Goal: Transaction & Acquisition: Obtain resource

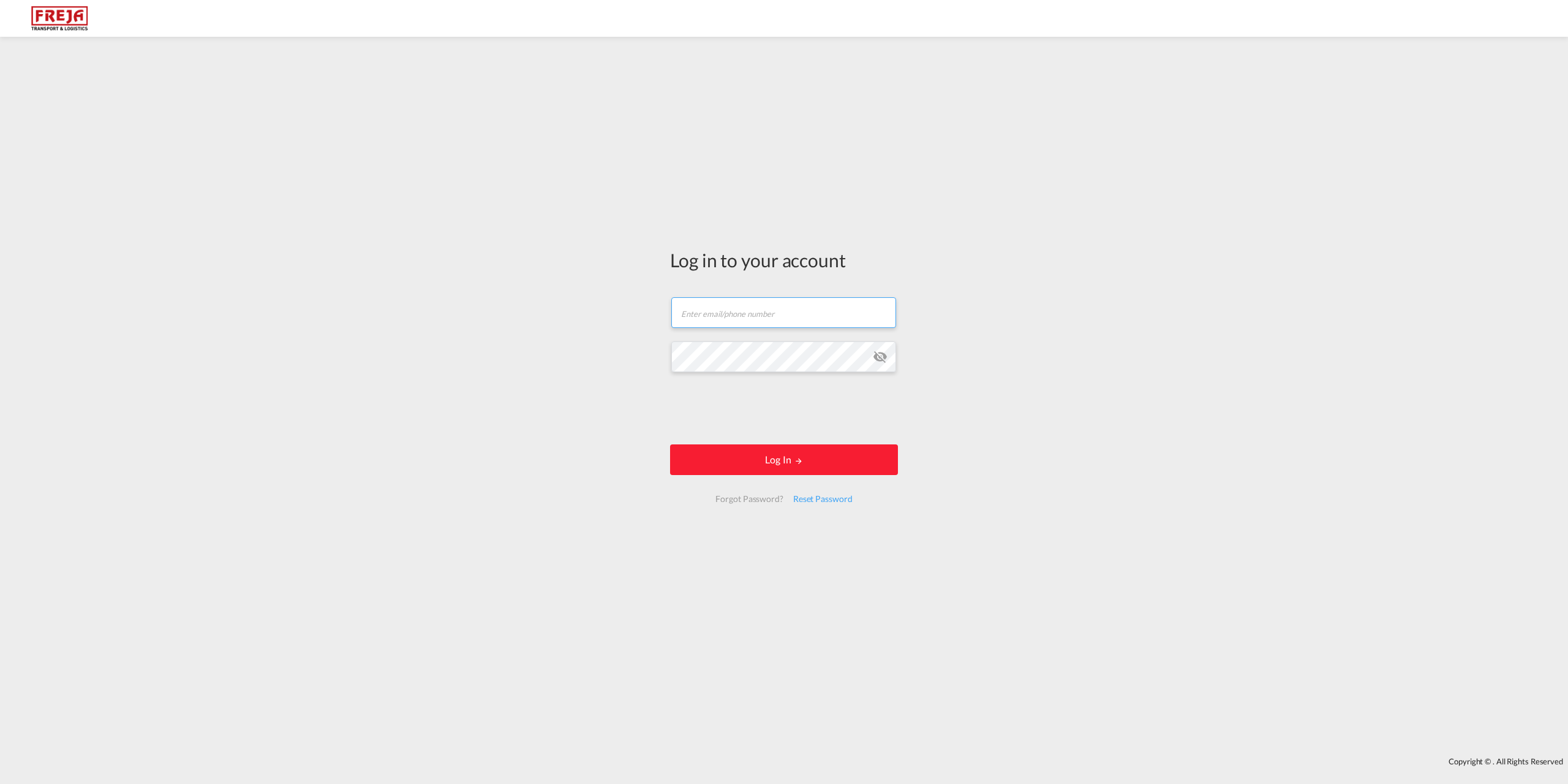
type input "[EMAIL_ADDRESS][DOMAIN_NAME]"
click at [708, 463] on div at bounding box center [784, 392] width 1568 height 784
click at [783, 461] on button "Log In" at bounding box center [784, 460] width 228 height 31
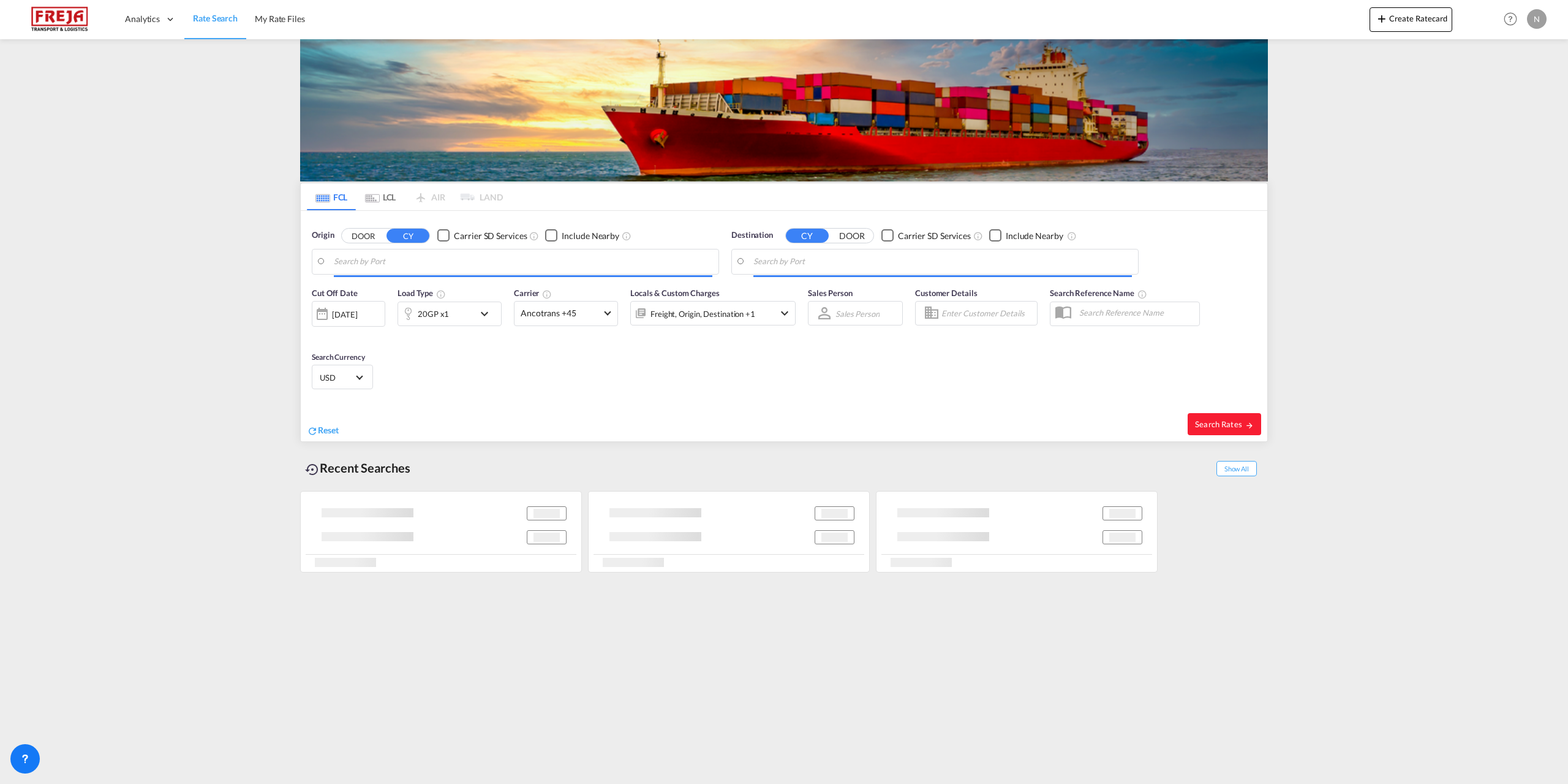
type input "[GEOGRAPHIC_DATA] ([GEOGRAPHIC_DATA]), DKCPH"
type input "[GEOGRAPHIC_DATA], [GEOGRAPHIC_DATA]"
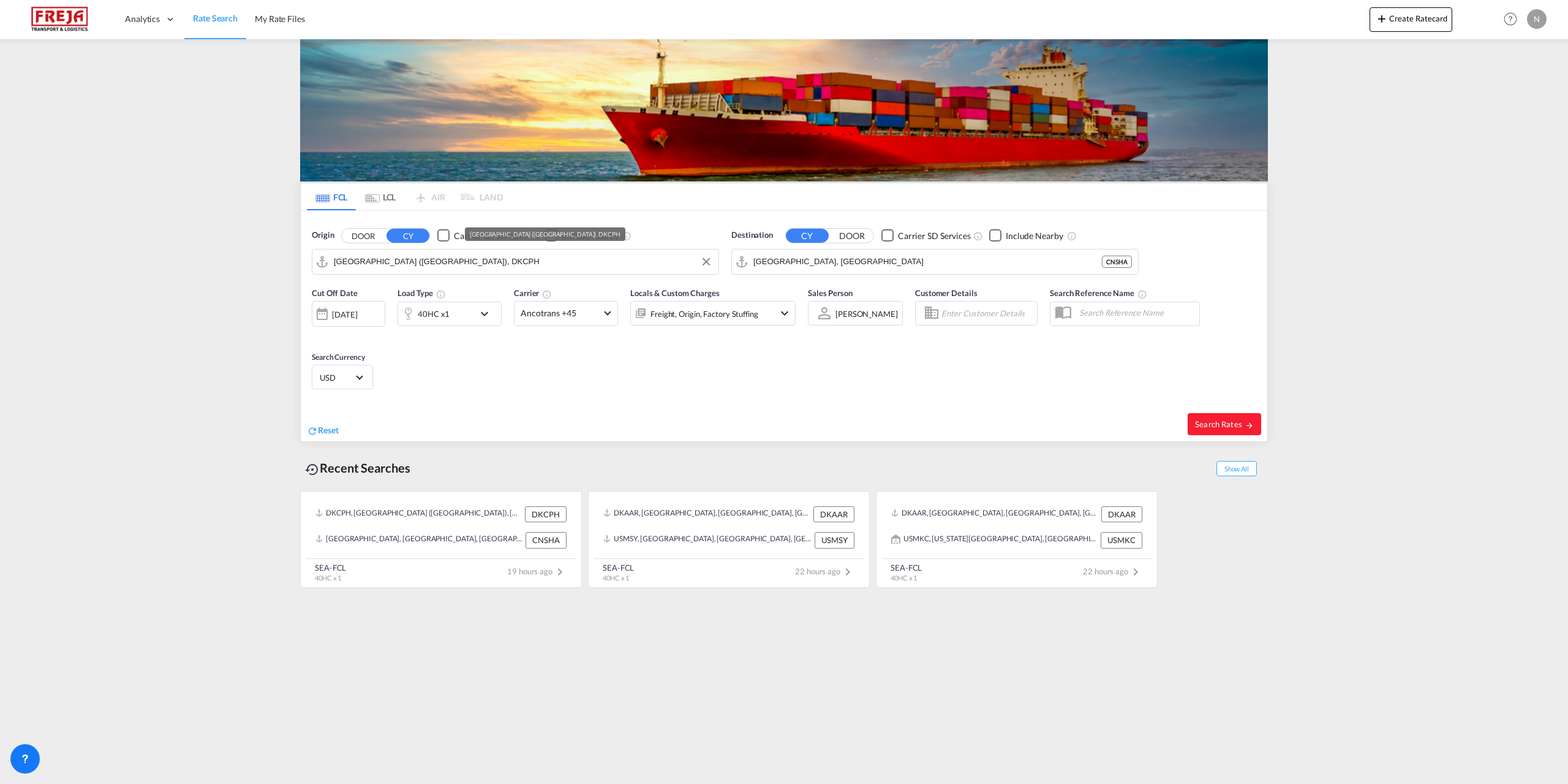
click at [511, 263] on input "[GEOGRAPHIC_DATA] ([GEOGRAPHIC_DATA]), DKCPH" at bounding box center [523, 262] width 379 height 18
click at [482, 293] on div "Aarhus [GEOGRAPHIC_DATA] DKAAR" at bounding box center [429, 295] width 233 height 37
type input "[GEOGRAPHIC_DATA], [GEOGRAPHIC_DATA]"
click at [827, 269] on input "[GEOGRAPHIC_DATA], [GEOGRAPHIC_DATA]" at bounding box center [943, 262] width 379 height 18
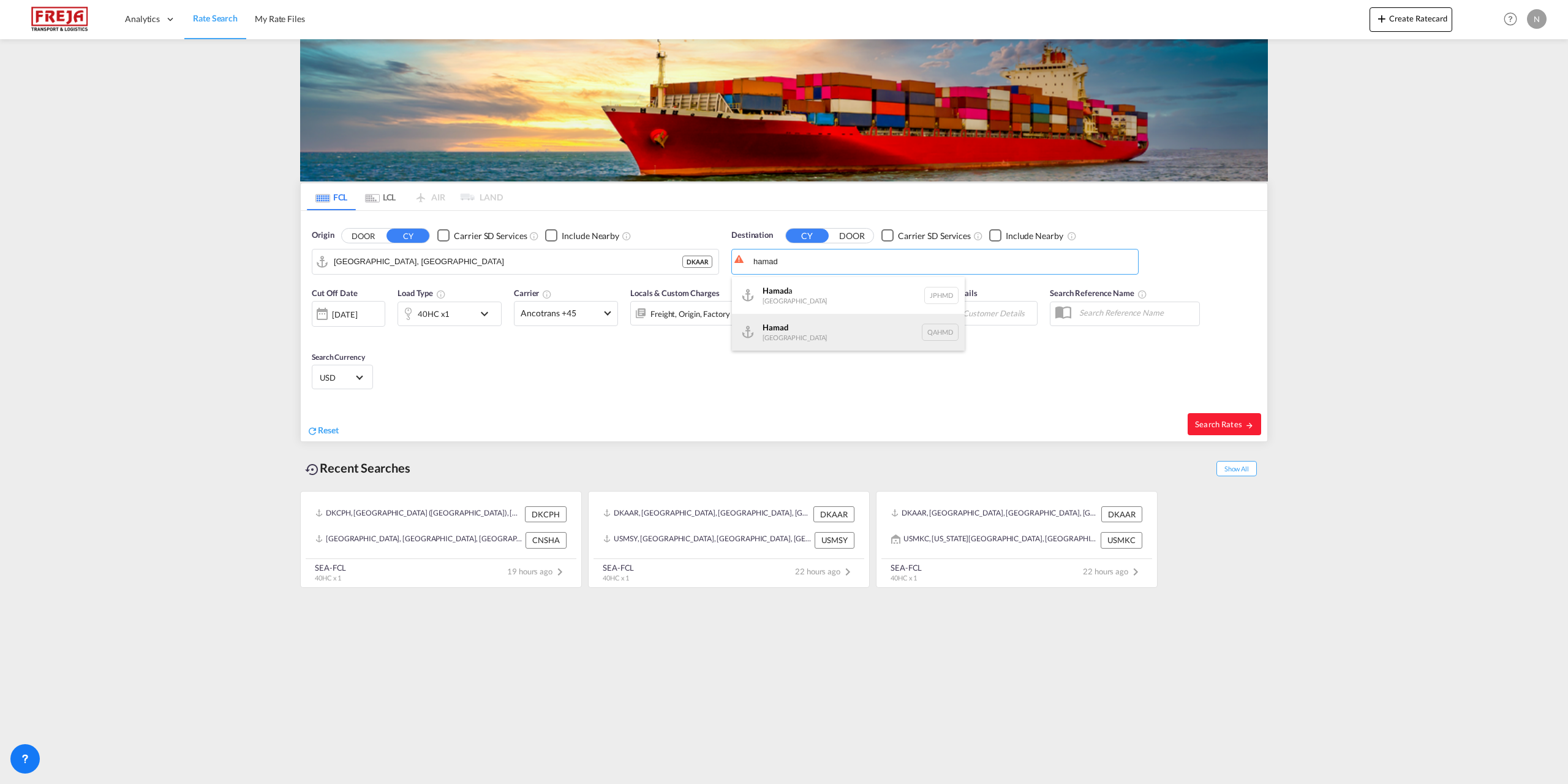
click at [819, 331] on div "Hamad [GEOGRAPHIC_DATA] QAHMD" at bounding box center [848, 332] width 233 height 37
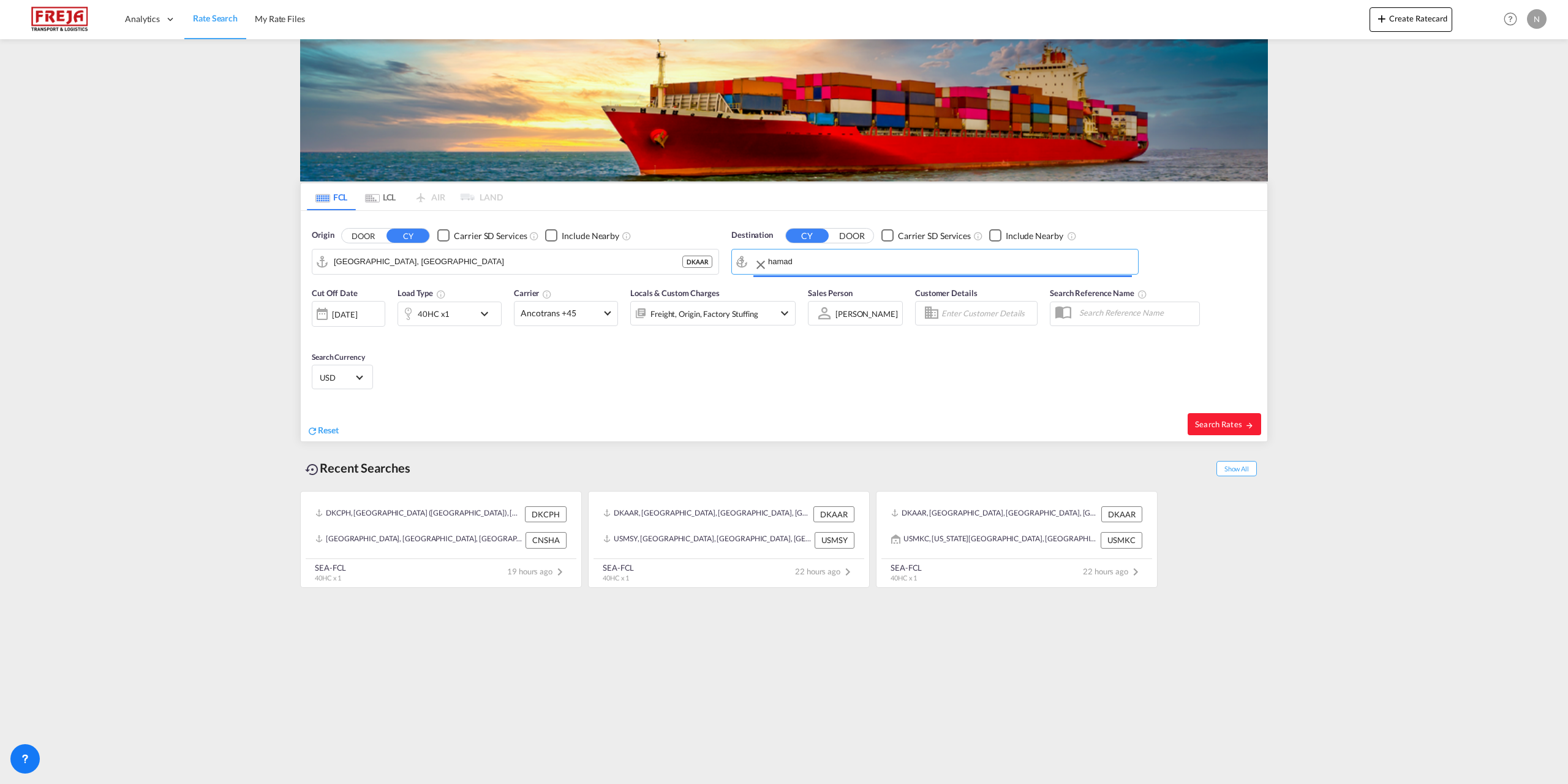
type input "Hamad, QAHMD"
click at [548, 309] on span "Ancotrans +45" at bounding box center [561, 313] width 80 height 12
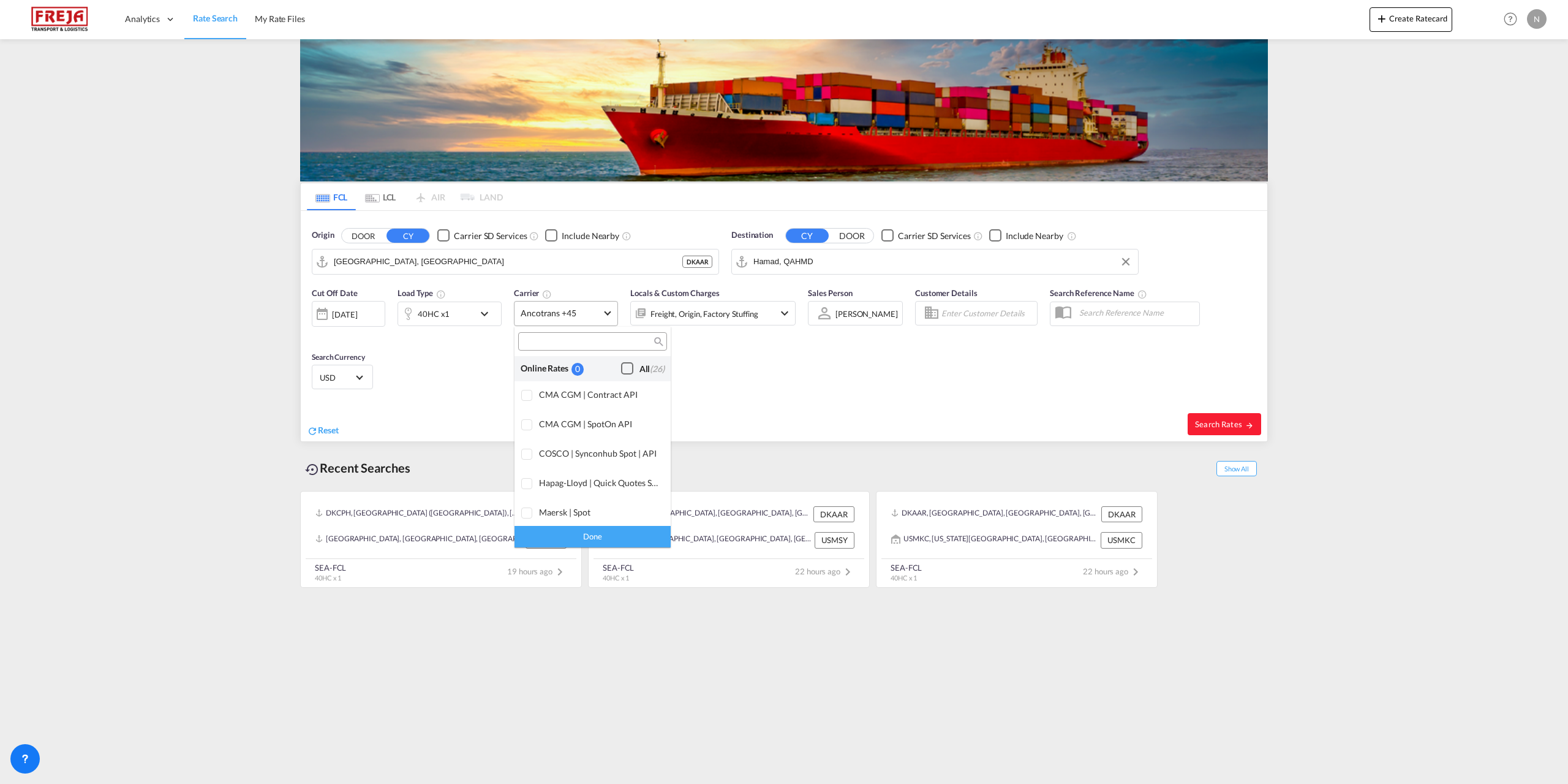
click at [640, 373] on div "All (26)" at bounding box center [652, 368] width 25 height 12
click at [625, 540] on div "Done" at bounding box center [592, 537] width 156 height 22
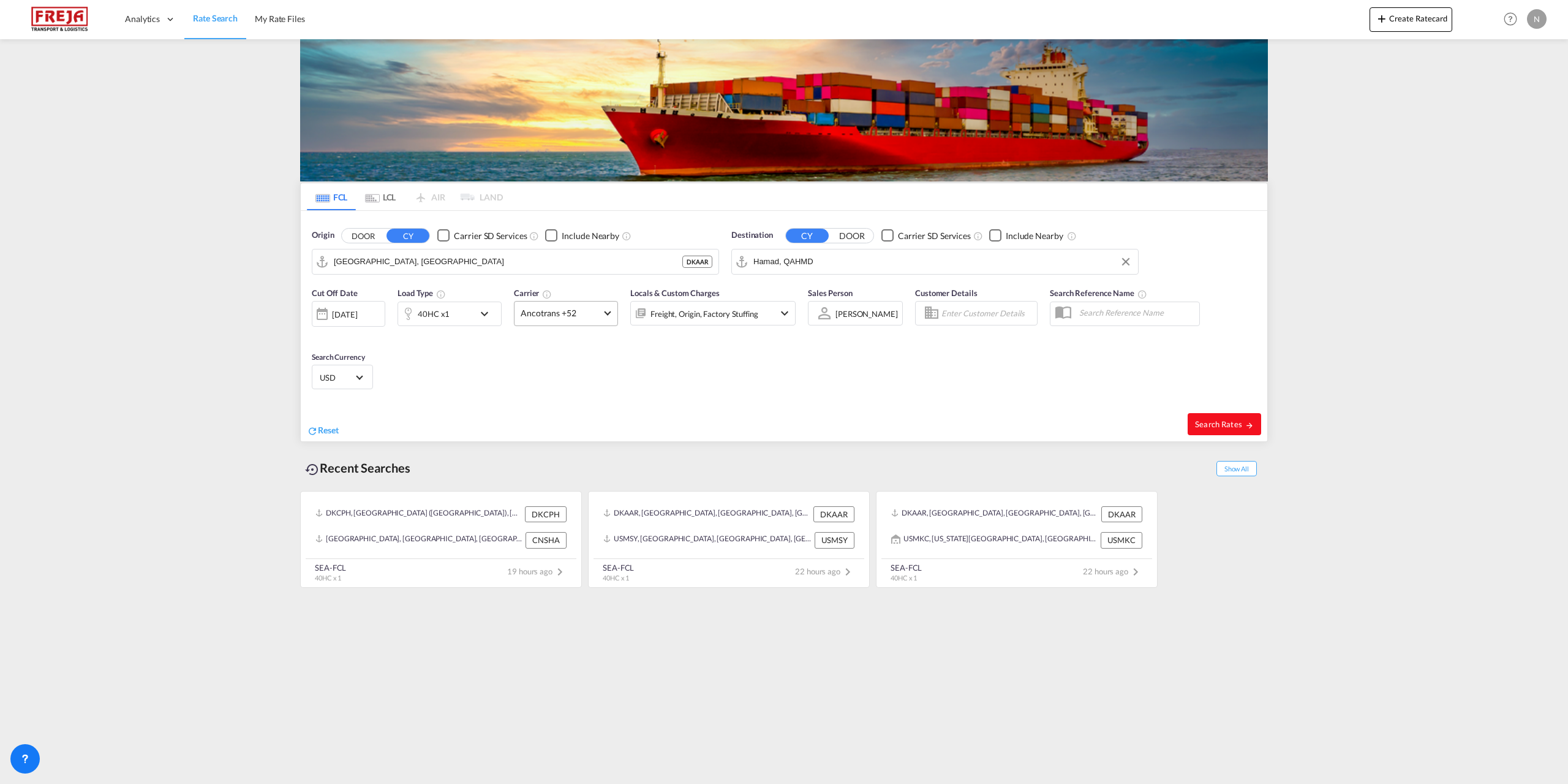
click at [1213, 430] on button "Search Rates" at bounding box center [1225, 424] width 73 height 22
type input "DKAAR to QAHMD / [DATE]"
